Goal: Task Accomplishment & Management: Use online tool/utility

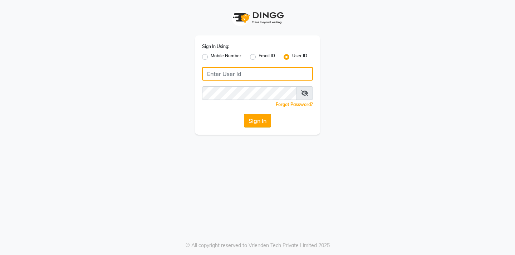
type input "glaamsalon"
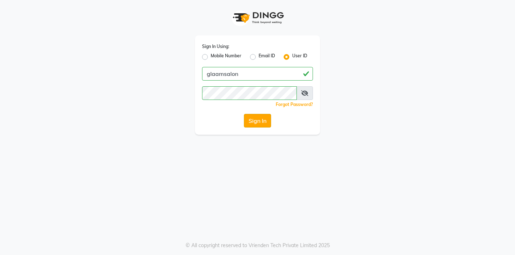
click at [260, 123] on button "Sign In" at bounding box center [257, 121] width 27 height 14
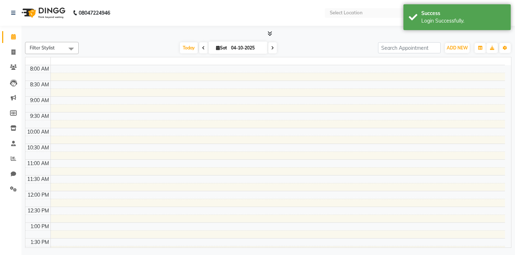
select select "en"
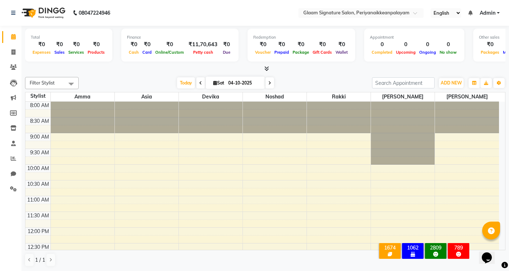
click at [266, 69] on icon at bounding box center [266, 68] width 5 height 5
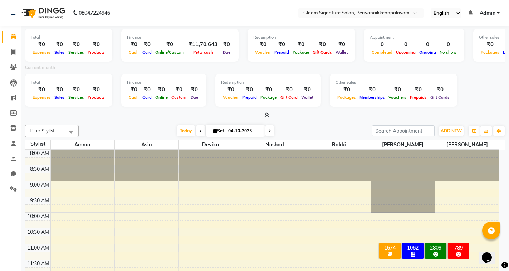
click at [267, 116] on icon at bounding box center [266, 114] width 5 height 5
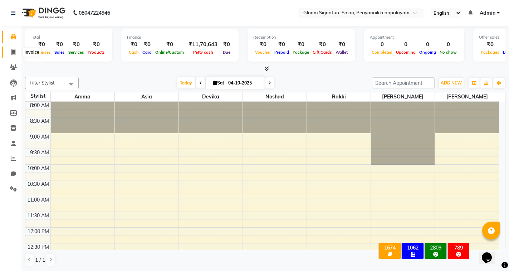
click at [13, 53] on icon at bounding box center [13, 51] width 4 height 5
select select "service"
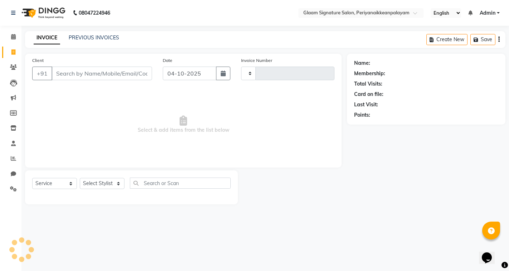
type input "1128"
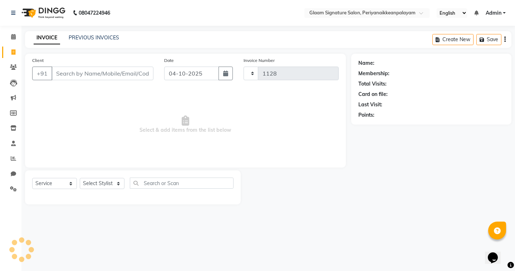
select select "4039"
click at [110, 39] on link "PREVIOUS INVOICES" at bounding box center [94, 37] width 50 height 6
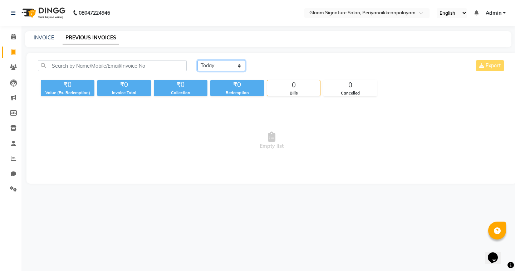
click at [212, 66] on select "[DATE] [DATE] Custom Range" at bounding box center [221, 65] width 48 height 11
select select "range"
click at [197, 60] on select "[DATE] [DATE] Custom Range" at bounding box center [221, 65] width 48 height 11
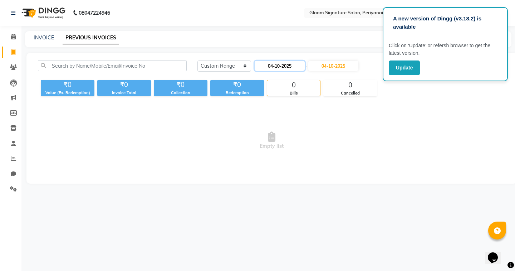
click at [277, 65] on input "04-10-2025" at bounding box center [280, 66] width 50 height 10
select select "10"
select select "2025"
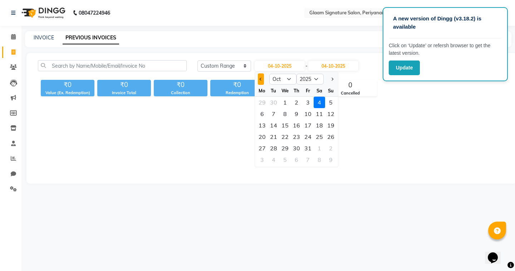
click at [260, 80] on span "Previous month" at bounding box center [260, 79] width 3 height 3
select select "9"
click at [261, 104] on div "1" at bounding box center [262, 102] width 11 height 11
type input "01-09-2025"
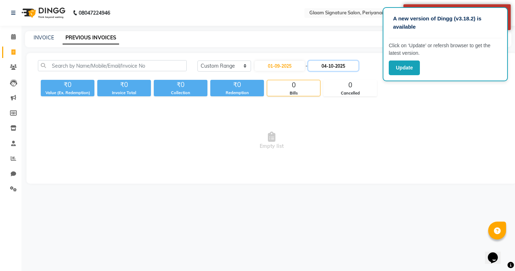
click at [331, 67] on input "04-10-2025" at bounding box center [333, 66] width 50 height 10
select select "10"
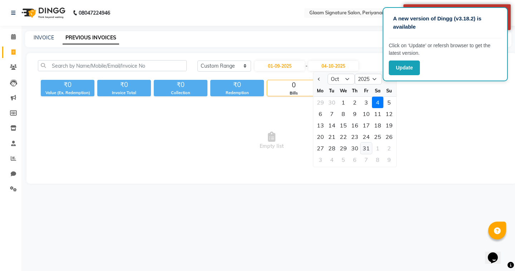
click at [364, 149] on div "31" at bounding box center [366, 147] width 11 height 11
type input "31-10-2025"
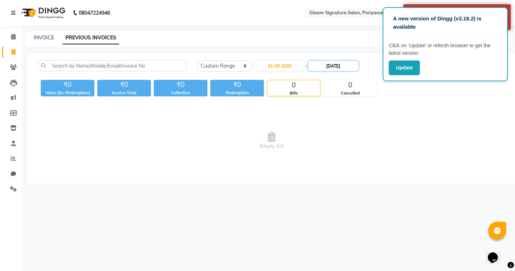
click at [333, 67] on input "31-10-2025" at bounding box center [333, 66] width 50 height 10
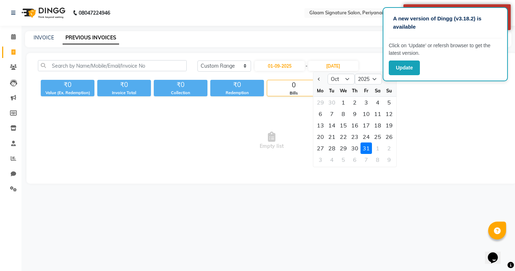
click at [318, 80] on button "Previous month" at bounding box center [319, 78] width 6 height 11
select select "9"
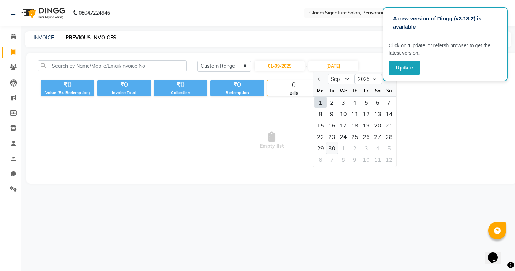
click at [331, 148] on div "30" at bounding box center [331, 147] width 11 height 11
type input "30-09-2025"
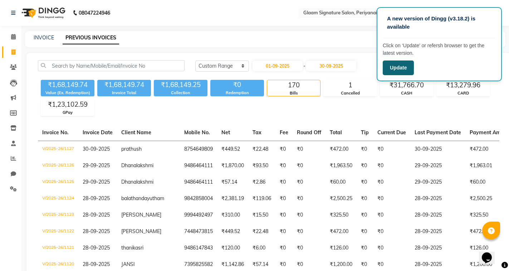
click at [399, 65] on button "Update" at bounding box center [398, 67] width 31 height 15
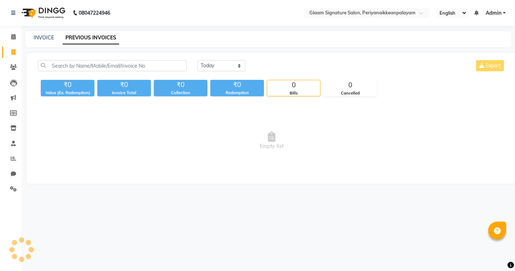
select select "en"
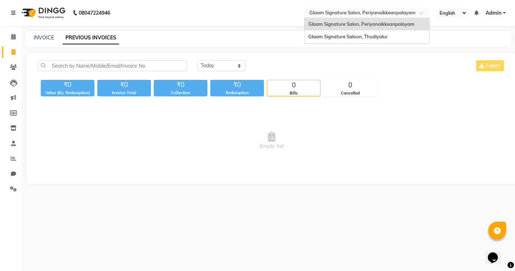
click at [373, 14] on input "text" at bounding box center [360, 13] width 104 height 7
click at [376, 39] on span "Glaam Signature Saloon, Thudiyalur" at bounding box center [347, 37] width 79 height 6
click at [374, 36] on div "INVOICE PREVIOUS INVOICES" at bounding box center [264, 38] width 478 height 8
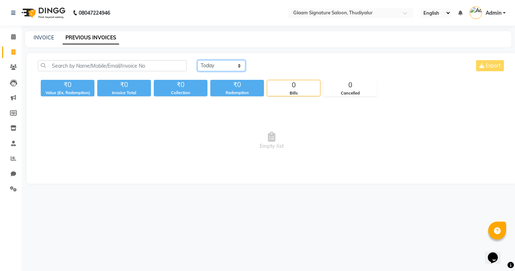
click at [210, 66] on select "[DATE] [DATE] Custom Range" at bounding box center [221, 65] width 48 height 11
select select "range"
click at [197, 60] on select "[DATE] [DATE] Custom Range" at bounding box center [221, 65] width 48 height 11
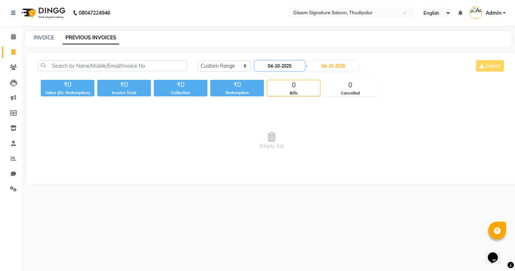
click at [275, 65] on input "04-10-2025" at bounding box center [280, 66] width 50 height 10
select select "10"
select select "2025"
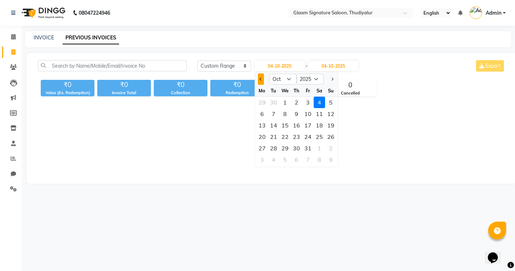
click at [259, 78] on button "Previous month" at bounding box center [261, 78] width 6 height 11
select select "9"
click at [262, 102] on div "1" at bounding box center [262, 102] width 11 height 11
type input "01-09-2025"
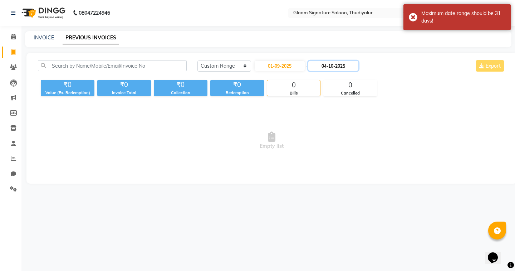
click at [325, 64] on input "04-10-2025" at bounding box center [333, 66] width 50 height 10
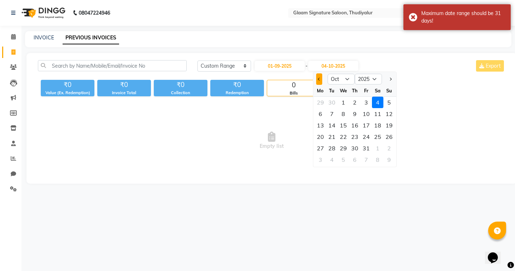
click at [318, 78] on span "Previous month" at bounding box center [319, 79] width 3 height 3
select select "9"
click at [330, 148] on div "30" at bounding box center [331, 147] width 11 height 11
type input "30-09-2025"
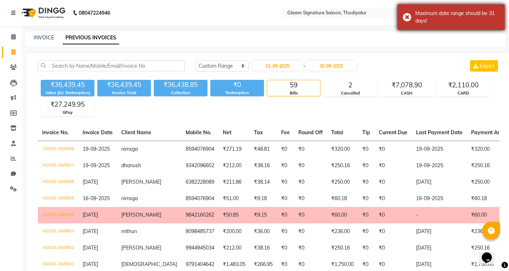
click at [407, 17] on div "Maximum date range should be 31 days!" at bounding box center [450, 17] width 107 height 26
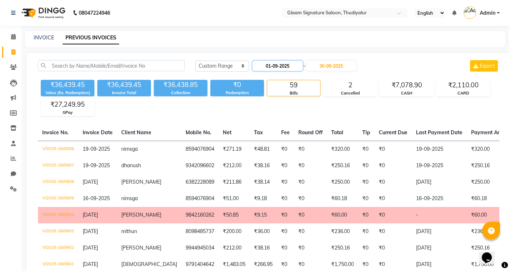
click at [264, 67] on input "01-09-2025" at bounding box center [278, 66] width 50 height 10
select select "9"
select select "2025"
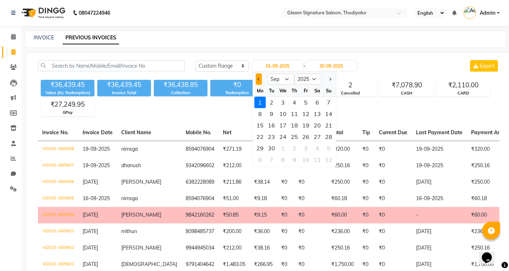
click at [259, 79] on span "Previous month" at bounding box center [259, 79] width 3 height 3
select select "8"
click at [306, 103] on div "1" at bounding box center [305, 102] width 11 height 11
type input "[DATE]"
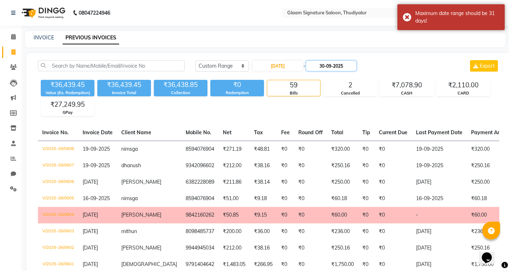
click at [329, 69] on input "30-09-2025" at bounding box center [331, 66] width 50 height 10
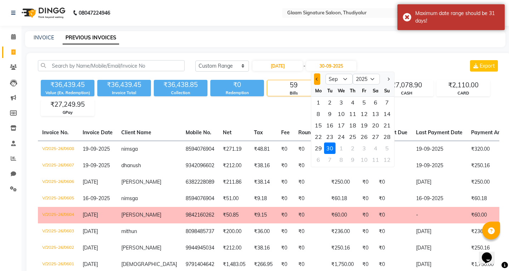
click at [318, 80] on button "Previous month" at bounding box center [317, 78] width 6 height 11
select select "8"
click at [389, 147] on div "31" at bounding box center [386, 147] width 11 height 11
type input "[DATE]"
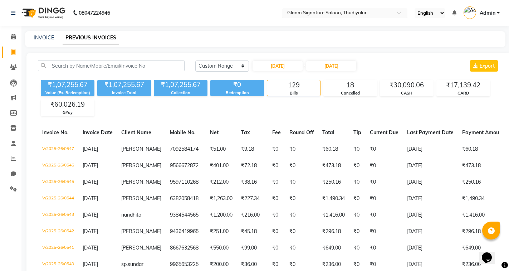
click at [336, 13] on input "text" at bounding box center [338, 13] width 104 height 7
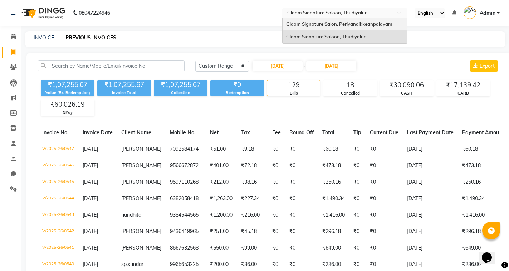
click at [336, 24] on span "Glaam Signature Salon, Periyanaikkeanpalayam" at bounding box center [339, 24] width 106 height 6
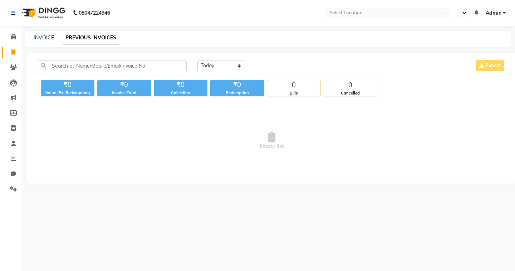
select select "en"
click at [39, 38] on link "INVOICE" at bounding box center [44, 37] width 20 height 6
select select "4039"
select select "service"
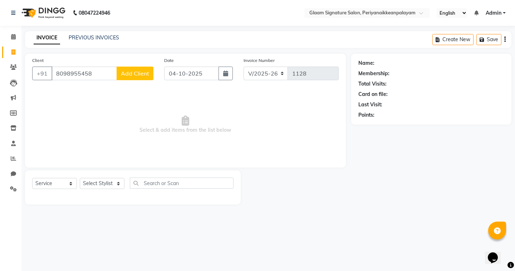
type input "8098955458"
click at [134, 75] on span "Add Client" at bounding box center [135, 73] width 28 height 7
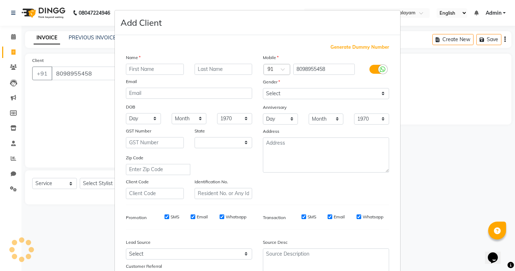
select select "35"
type input "Priyanka"
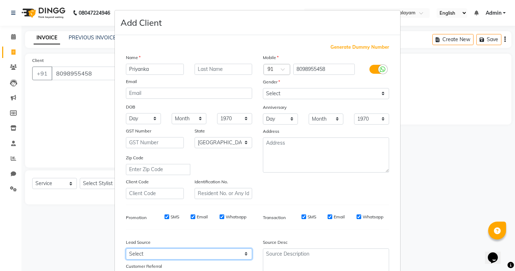
click at [150, 253] on select "Select Walk-in Referral Internet Friend Word of Mouth Advertisement Facebook Ju…" at bounding box center [189, 253] width 126 height 11
select select "28582"
click at [126, 248] on select "Select Walk-in Referral Internet Friend Word of Mouth Advertisement Facebook Ju…" at bounding box center [189, 253] width 126 height 11
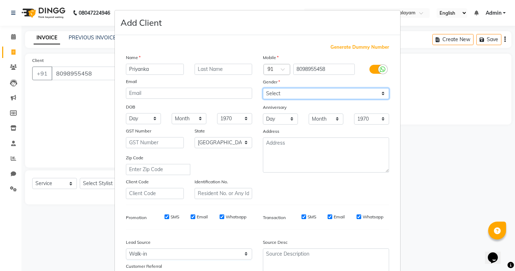
click at [309, 96] on select "Select Male Female Other Prefer Not To Say" at bounding box center [326, 93] width 126 height 11
select select "female"
click at [263, 88] on select "Select Male Female Other Prefer Not To Say" at bounding box center [326, 93] width 126 height 11
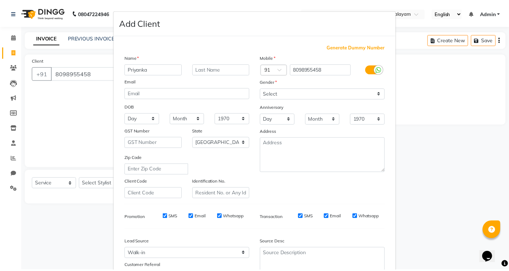
scroll to position [59, 0]
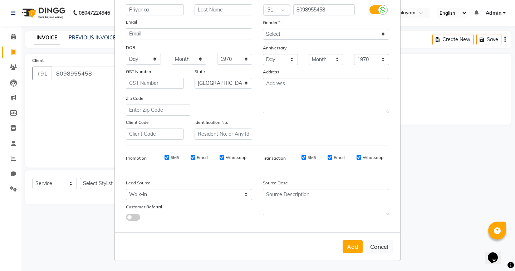
click at [348, 245] on button "Add" at bounding box center [353, 246] width 20 height 13
select select
select select "null"
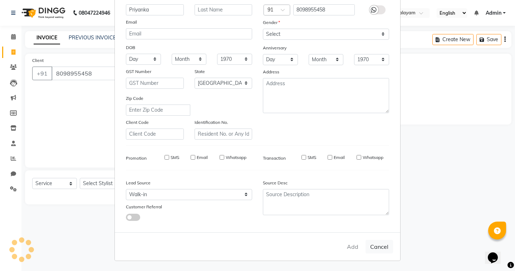
select select
checkbox input "false"
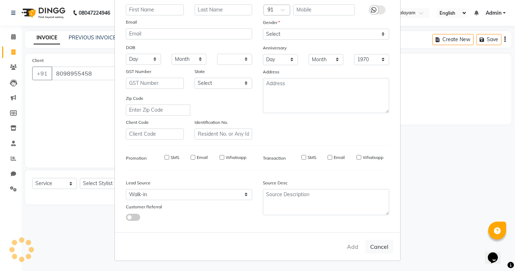
checkbox input "false"
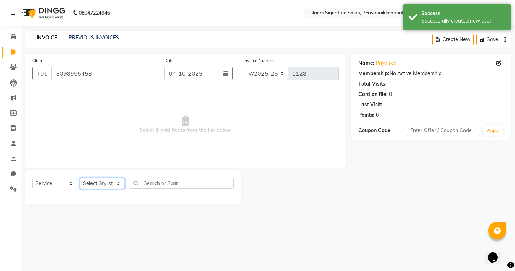
click at [104, 182] on select "Select Stylist Amma Asia Devika Noshad Rakki Shazaz Ahamed Vipul" at bounding box center [102, 183] width 45 height 11
select select "83044"
click at [80, 178] on select "Select Stylist Amma Asia Devika Noshad Rakki Shazaz Ahamed Vipul" at bounding box center [102, 183] width 45 height 11
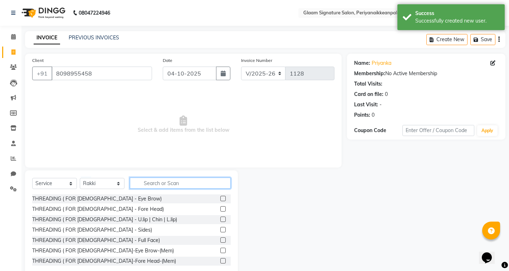
click at [141, 181] on input "text" at bounding box center [180, 182] width 101 height 11
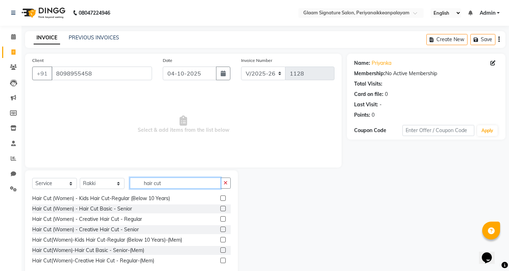
scroll to position [186, 0]
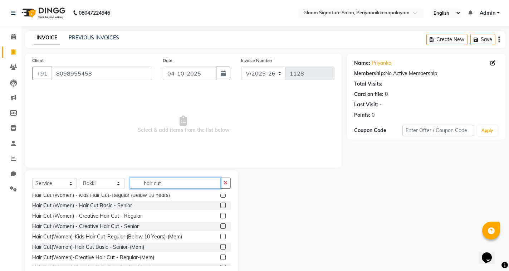
type input "hair cut"
click at [220, 213] on label at bounding box center [222, 215] width 5 height 5
click at [220, 214] on input "checkbox" at bounding box center [222, 216] width 5 height 5
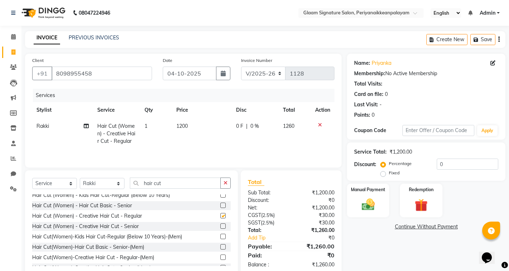
checkbox input "false"
click at [199, 124] on td "1200" at bounding box center [202, 133] width 60 height 31
select select "83044"
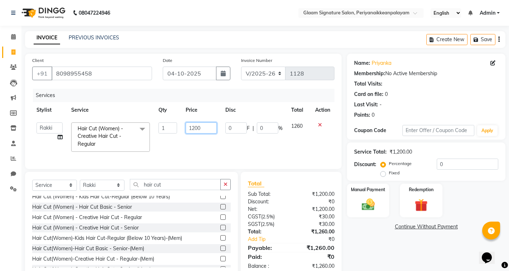
click at [200, 126] on input "1200" at bounding box center [201, 127] width 31 height 11
type input "1"
type input "850"
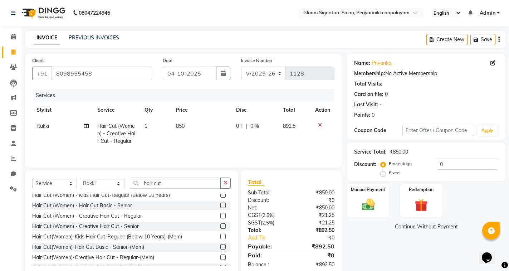
click at [204, 148] on td "850" at bounding box center [202, 133] width 60 height 31
select select "83044"
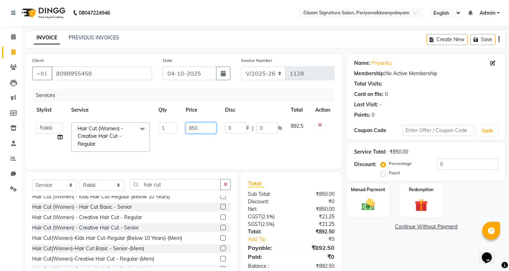
click at [200, 126] on input "850" at bounding box center [201, 127] width 31 height 11
type input "858"
click at [239, 150] on div "Services Stylist Service Qty Price Disc Total Action Amma Asia Devika Noshad Ra…" at bounding box center [183, 125] width 302 height 73
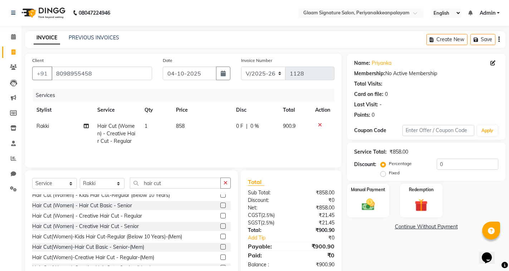
click at [389, 173] on label "Fixed" at bounding box center [394, 173] width 11 height 6
click at [383, 173] on input "Fixed" at bounding box center [384, 172] width 5 height 5
radio input "true"
click at [452, 165] on input "0" at bounding box center [468, 163] width 62 height 11
type input "0.9"
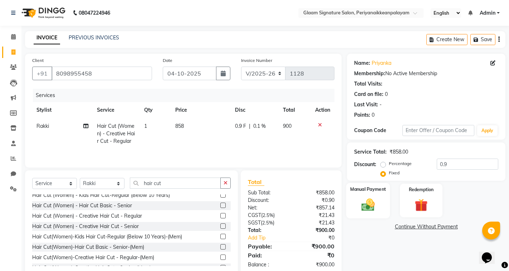
click at [369, 204] on img at bounding box center [368, 204] width 22 height 15
click at [406, 225] on span "GPay" at bounding box center [406, 227] width 15 height 8
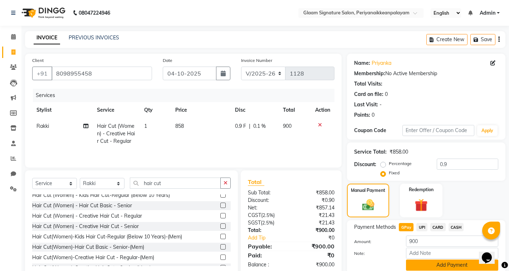
click at [435, 263] on button "Add Payment" at bounding box center [452, 264] width 92 height 11
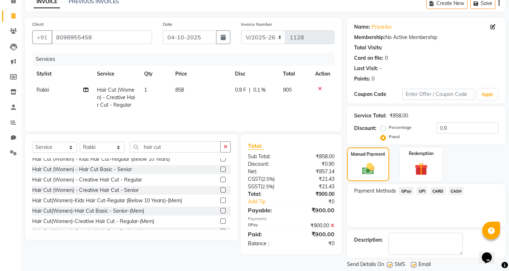
scroll to position [58, 0]
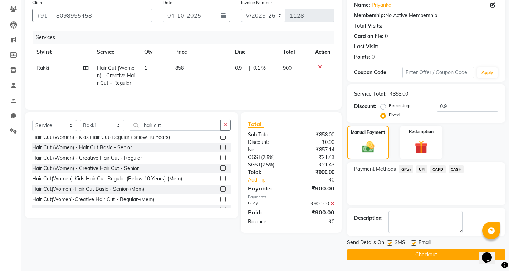
click at [420, 256] on button "Checkout" at bounding box center [426, 254] width 158 height 11
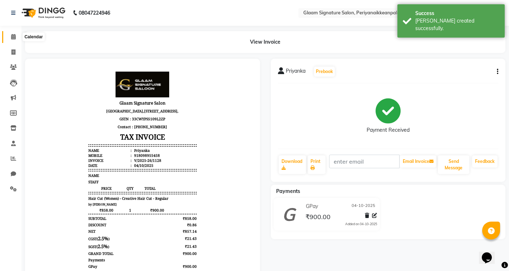
click at [12, 37] on icon at bounding box center [13, 36] width 5 height 5
